Goal: Task Accomplishment & Management: Manage account settings

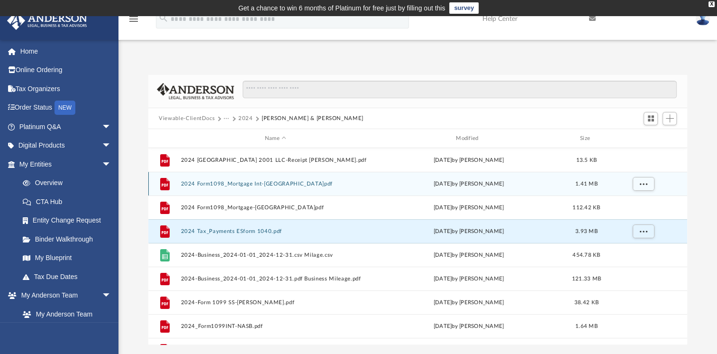
scroll to position [208, 531]
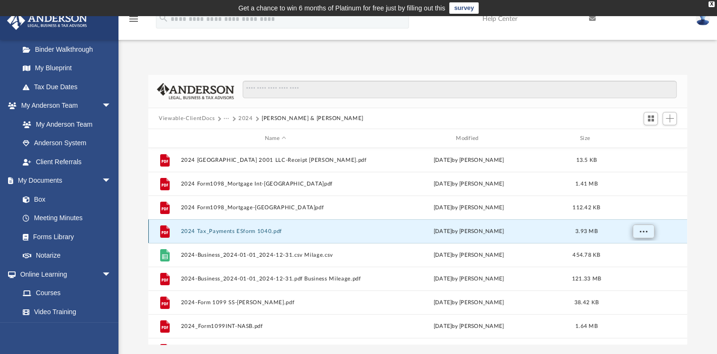
click at [638, 230] on button "More options" at bounding box center [644, 231] width 22 height 14
click at [629, 251] on li "Preview" at bounding box center [636, 251] width 28 height 10
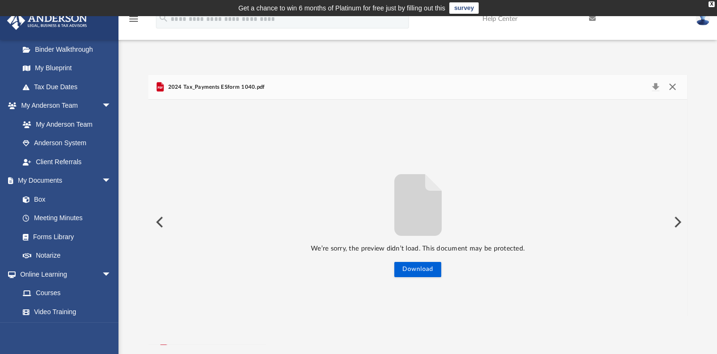
click at [673, 88] on button "Close" at bounding box center [672, 87] width 17 height 13
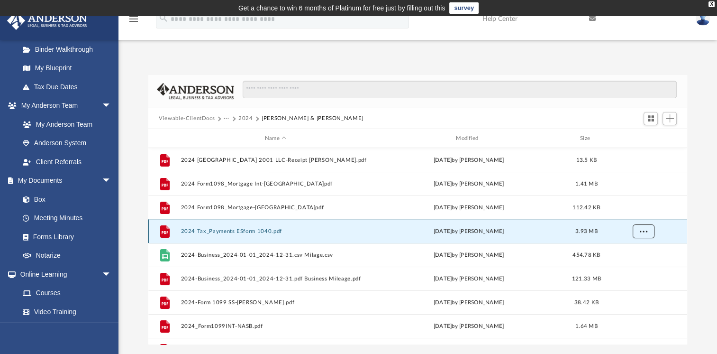
click at [646, 231] on span "More options" at bounding box center [644, 230] width 8 height 5
click at [639, 266] on li "Download" at bounding box center [636, 265] width 28 height 10
click at [643, 231] on span "More options" at bounding box center [644, 230] width 8 height 5
click at [632, 265] on li "Download" at bounding box center [636, 265] width 28 height 10
click at [42, 201] on link "Box" at bounding box center [69, 199] width 112 height 19
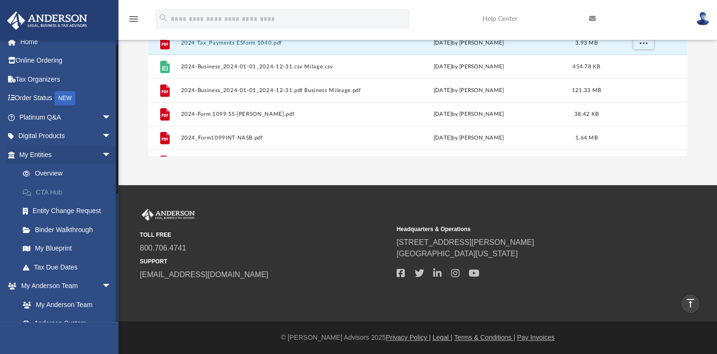
scroll to position [0, 0]
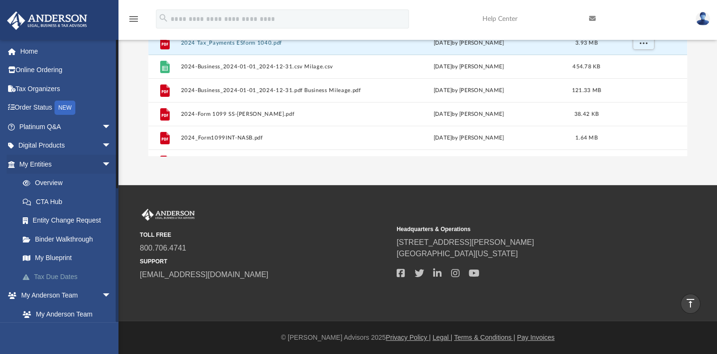
click at [47, 276] on link "Tax Due Dates" at bounding box center [69, 276] width 112 height 19
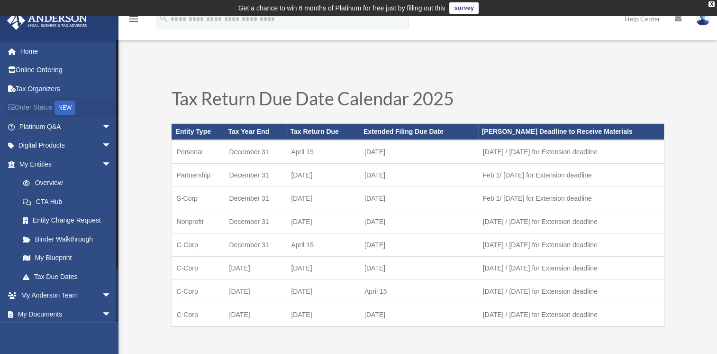
click at [70, 109] on div "NEW" at bounding box center [65, 108] width 21 height 14
click at [102, 144] on span "arrow_drop_down" at bounding box center [111, 145] width 19 height 19
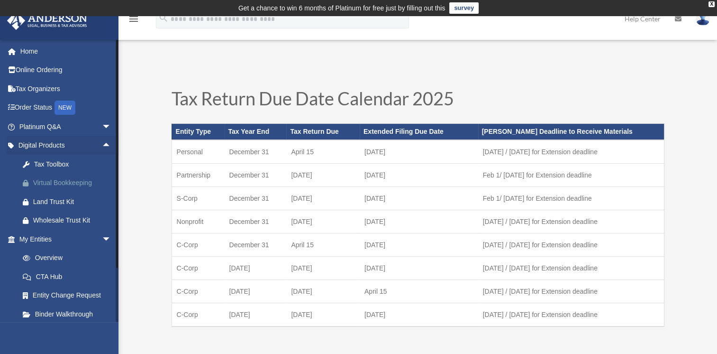
click at [75, 183] on div "Virtual Bookkeeping" at bounding box center [73, 183] width 81 height 12
click at [51, 278] on link "CTA Hub" at bounding box center [69, 276] width 112 height 19
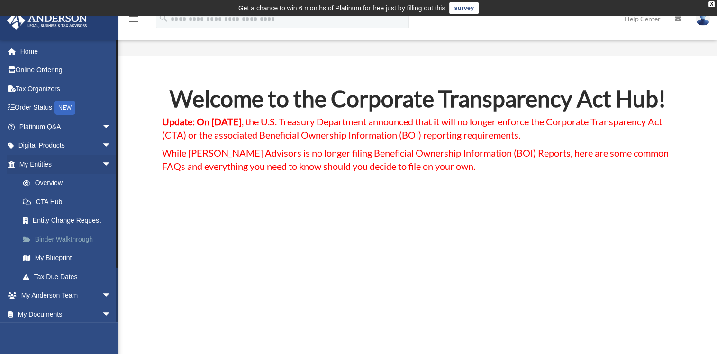
click at [46, 235] on link "Binder Walkthrough" at bounding box center [69, 238] width 112 height 19
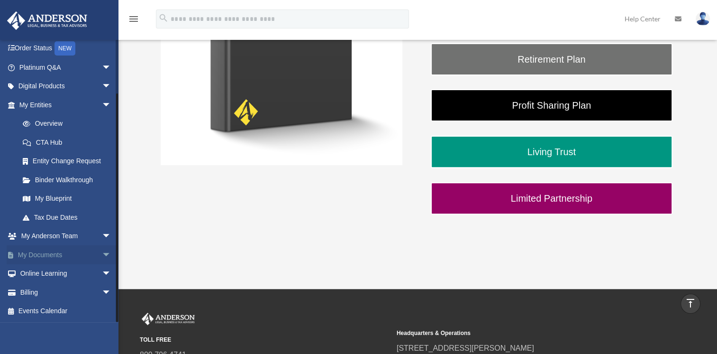
scroll to position [284, 0]
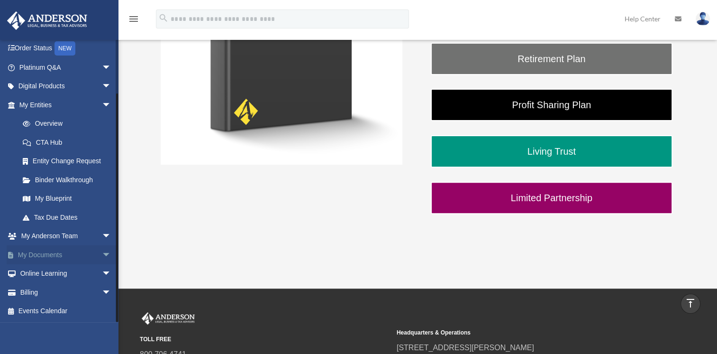
click at [102, 253] on span "arrow_drop_down" at bounding box center [111, 254] width 19 height 19
click at [102, 254] on span "arrow_drop_up" at bounding box center [111, 254] width 19 height 19
click at [102, 291] on span "arrow_drop_down" at bounding box center [111, 292] width 19 height 19
click at [52, 310] on link "$ Open Invoices" at bounding box center [69, 311] width 112 height 19
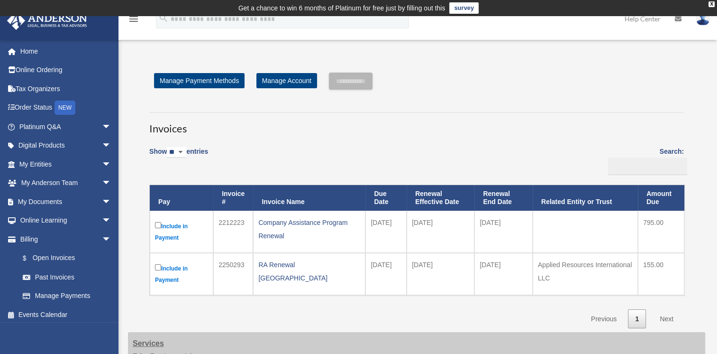
drag, startPoint x: 406, startPoint y: 198, endPoint x: 431, endPoint y: 202, distance: 25.0
click at [431, 202] on tr "Pay Invoice # Invoice Name Due Date Renewal Effective Date Renewal End Date Rel…" at bounding box center [417, 198] width 535 height 26
click at [712, 3] on div "X" at bounding box center [712, 4] width 6 height 6
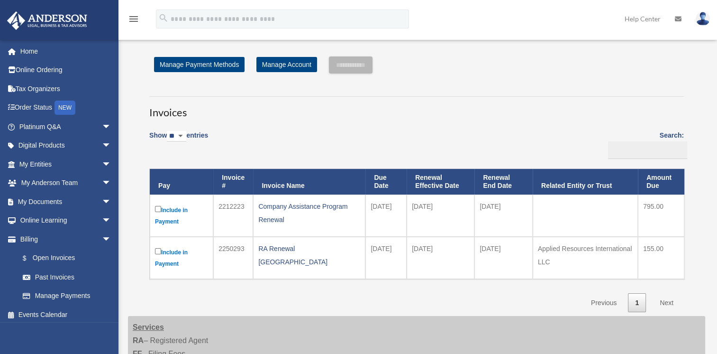
click at [700, 18] on img at bounding box center [703, 19] width 14 height 14
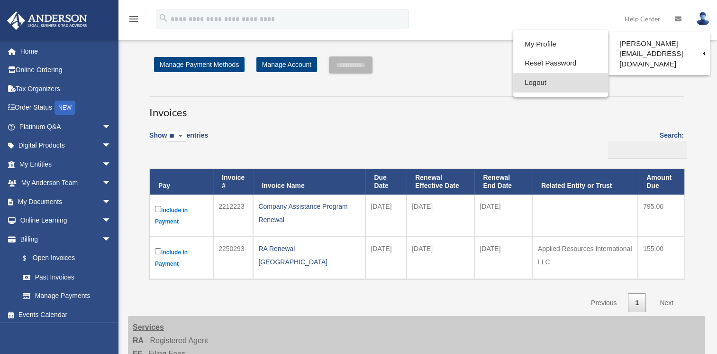
click at [513, 83] on link "Logout" at bounding box center [560, 82] width 95 height 19
